Goal: Information Seeking & Learning: Learn about a topic

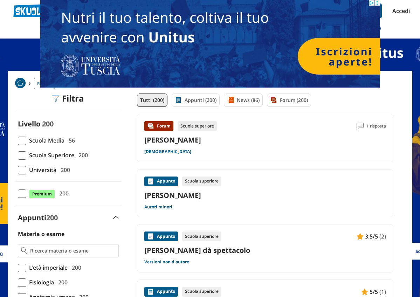
click at [379, 2] on icon at bounding box center [376, 2] width 5 height 5
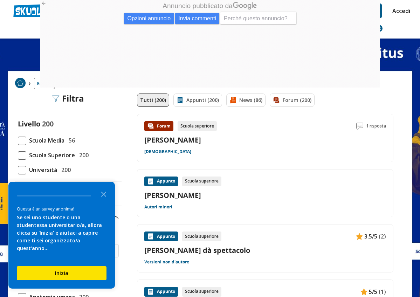
click at [44, 2] on icon at bounding box center [43, 3] width 5 height 5
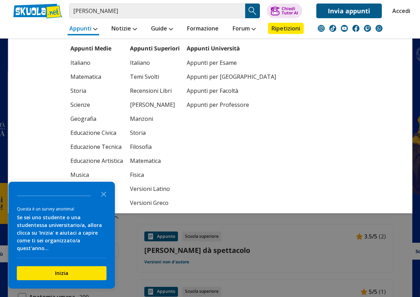
click at [77, 30] on link "Appunti" at bounding box center [83, 29] width 31 height 13
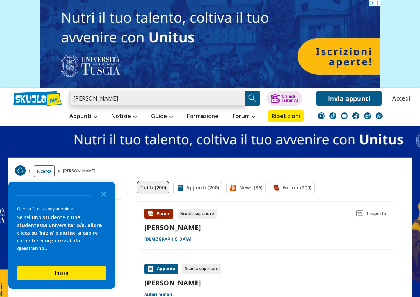
click at [114, 97] on input "[PERSON_NAME]" at bounding box center [157, 98] width 176 height 15
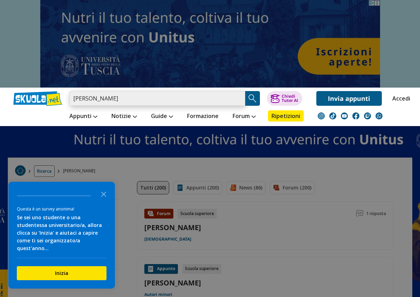
click at [238, 99] on input "[PERSON_NAME]" at bounding box center [157, 98] width 176 height 15
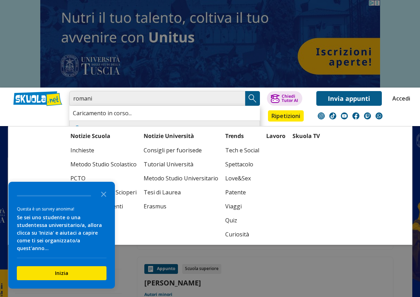
type input "romani"
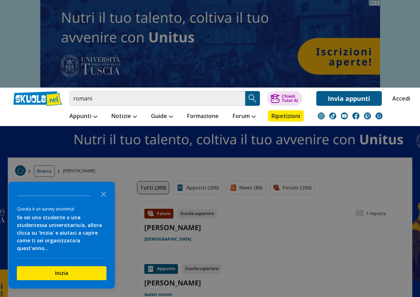
click at [253, 98] on img "Search Button" at bounding box center [252, 98] width 10 height 10
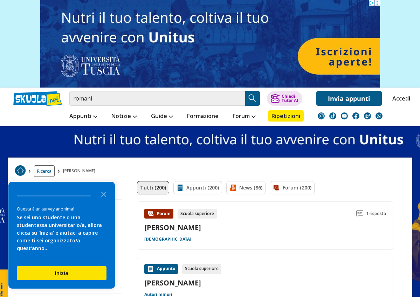
click at [254, 97] on img "Search Button" at bounding box center [252, 98] width 10 height 10
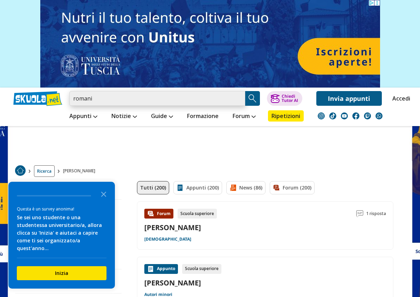
click at [102, 95] on input "romani" at bounding box center [157, 98] width 176 height 15
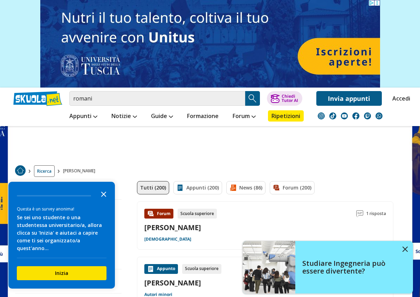
click at [104, 201] on icon "Close the survey" at bounding box center [104, 194] width 14 height 14
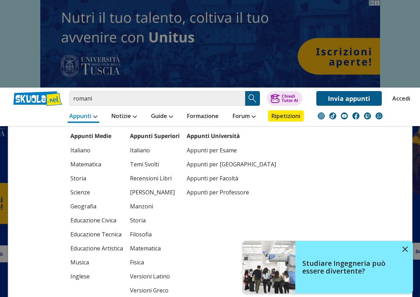
click at [83, 113] on link "Appunti" at bounding box center [83, 116] width 31 height 13
